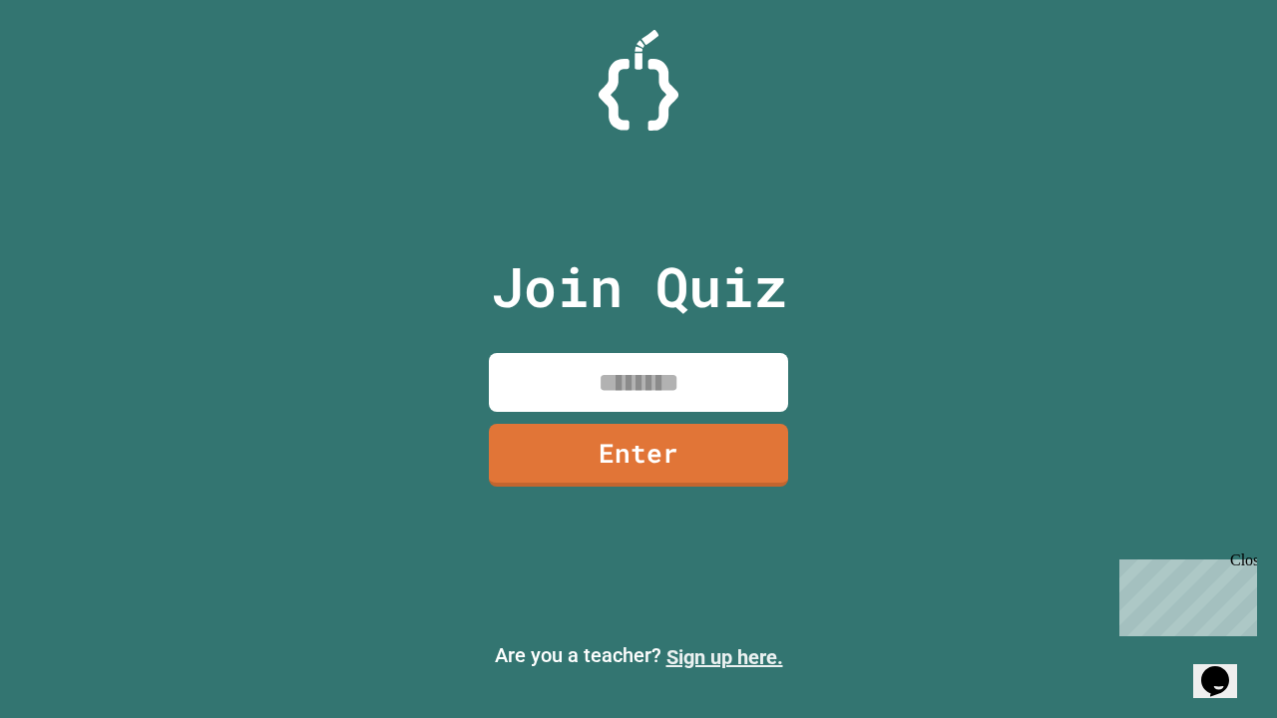
click at [724, 658] on link "Sign up here." at bounding box center [724, 658] width 117 height 24
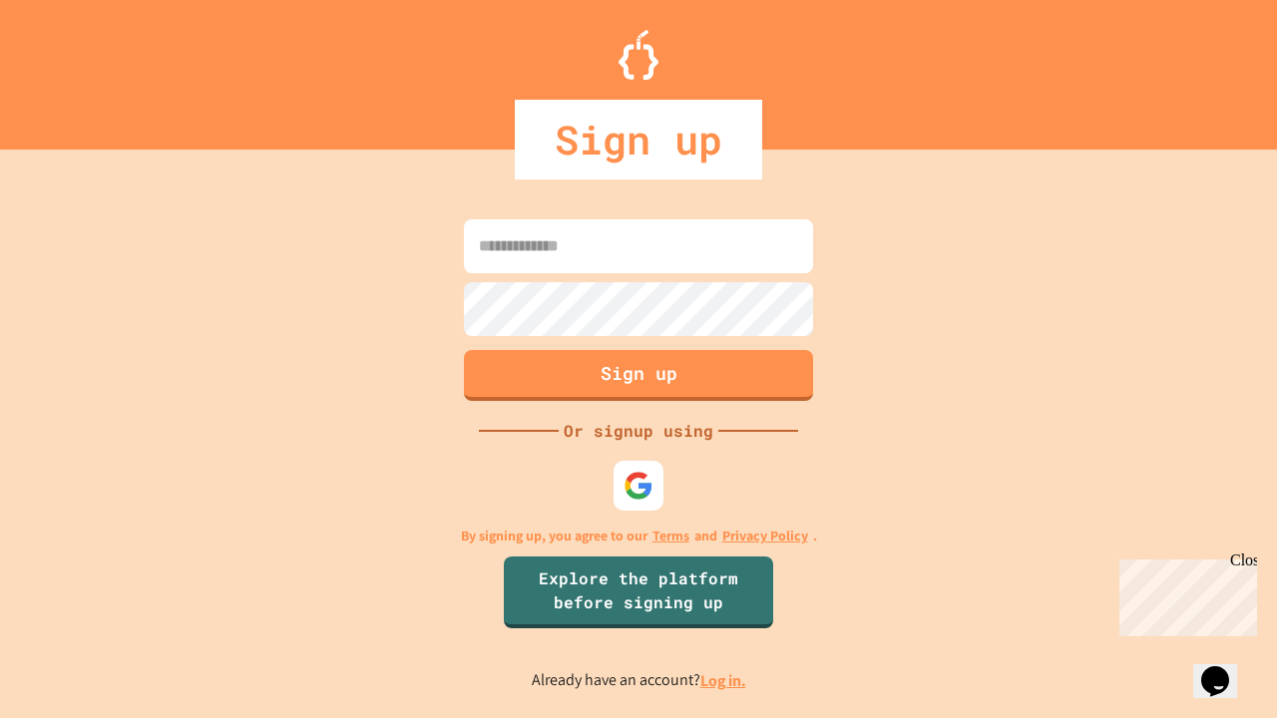
click at [724, 680] on link "Log in." at bounding box center [723, 680] width 46 height 21
